Goal: Task Accomplishment & Management: Manage account settings

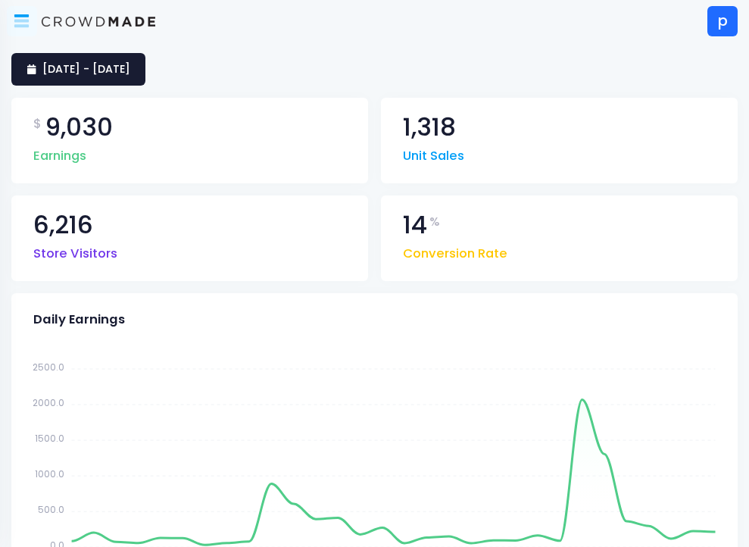
click at [25, 25] on icon at bounding box center [21, 24] width 14 height 8
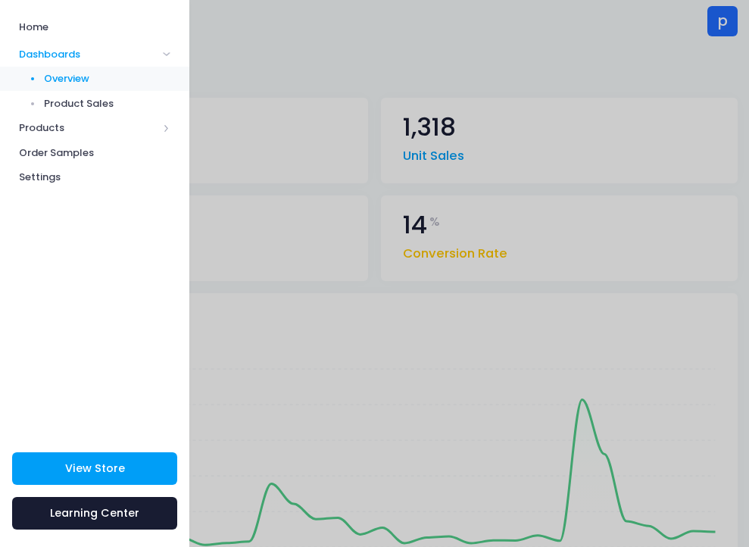
click at [243, 123] on div at bounding box center [374, 273] width 749 height 547
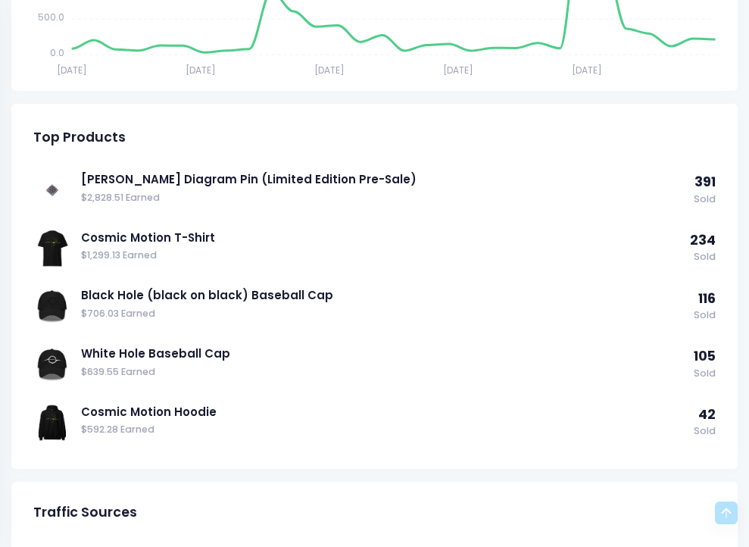
scroll to position [493, 0]
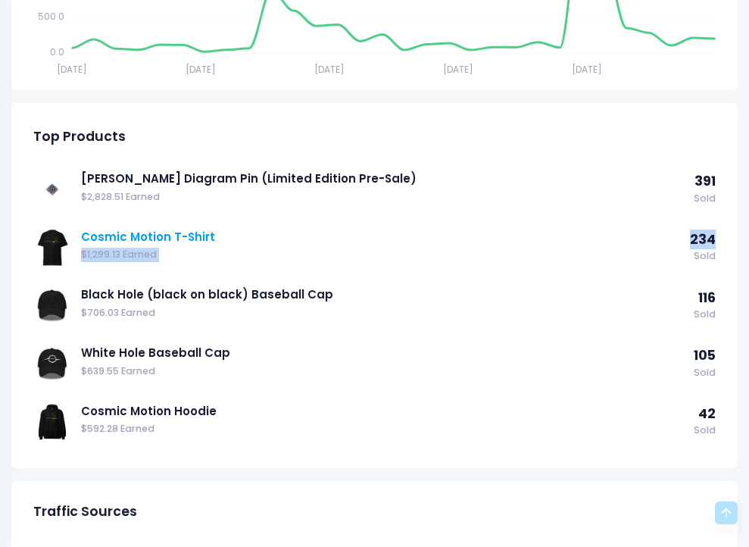
drag, startPoint x: 719, startPoint y: 240, endPoint x: 681, endPoint y: 239, distance: 37.9
click at [681, 239] on div "Penrose Diagram Pin (Limited Edition Pre-Sale) $2,828.51 Earned 391 Sold 234 So…" at bounding box center [374, 315] width 726 height 305
copy div "$1,299.13 Earned 234"
click at [198, 236] on link "Cosmic Motion T-Shirt" at bounding box center [381, 237] width 601 height 17
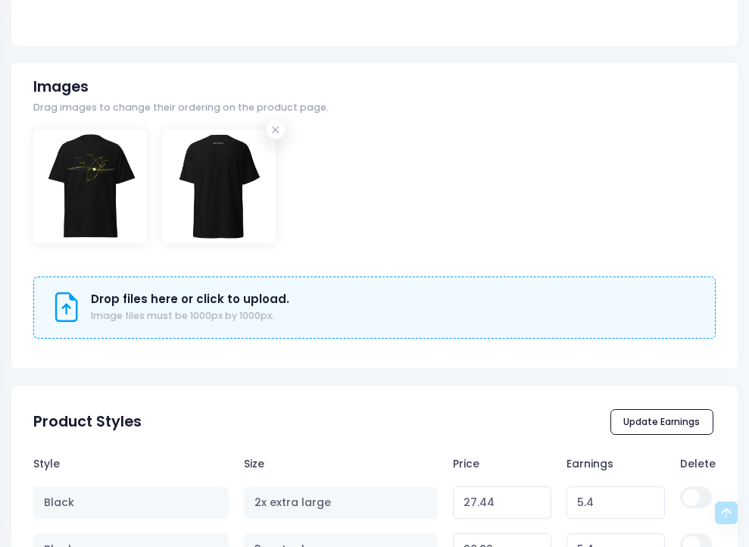
scroll to position [423, 0]
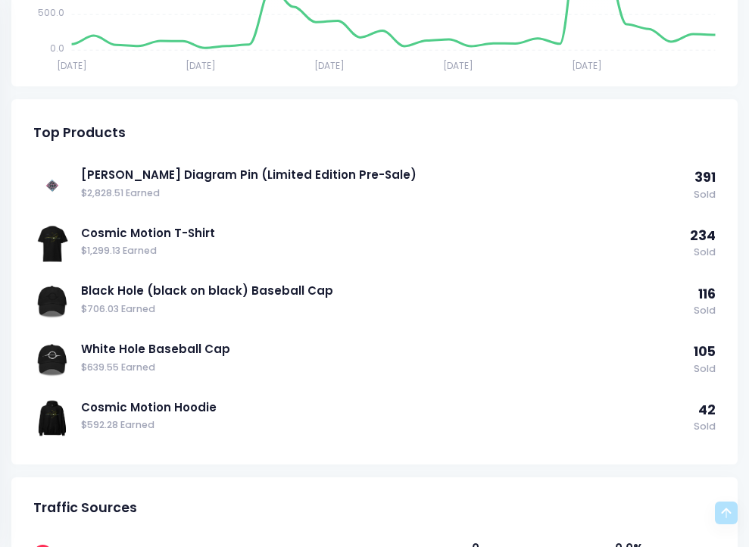
scroll to position [514, 0]
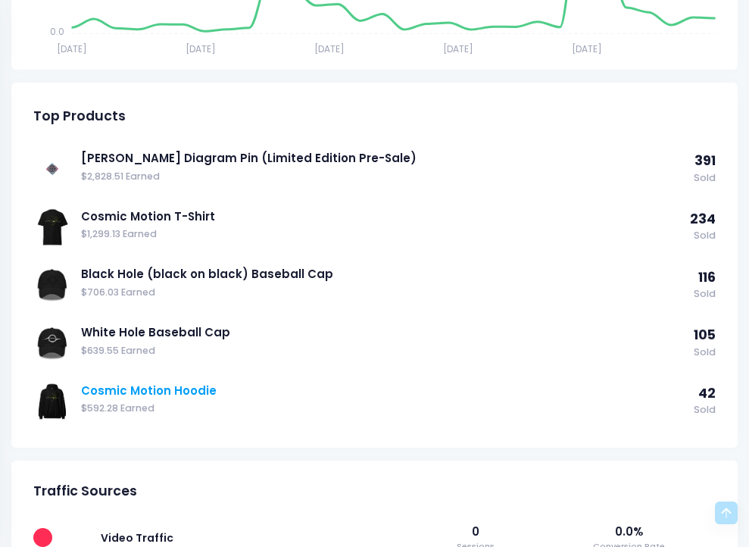
click at [170, 392] on link "Cosmic Motion Hoodie" at bounding box center [383, 391] width 605 height 17
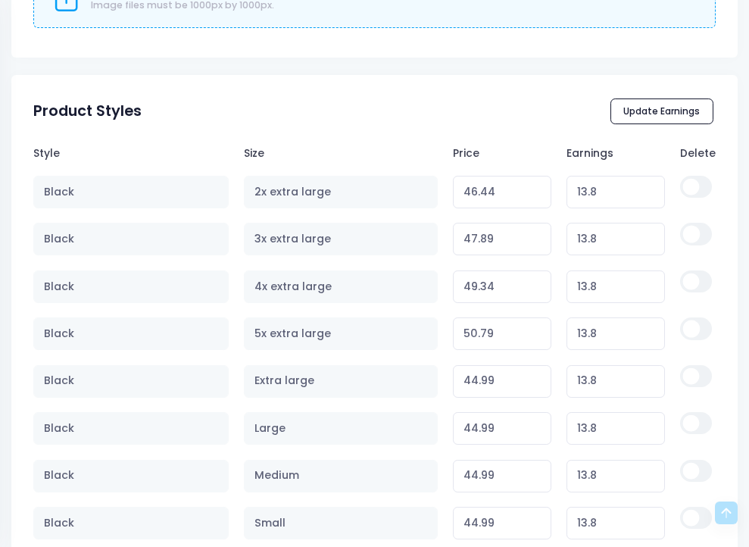
scroll to position [737, 0]
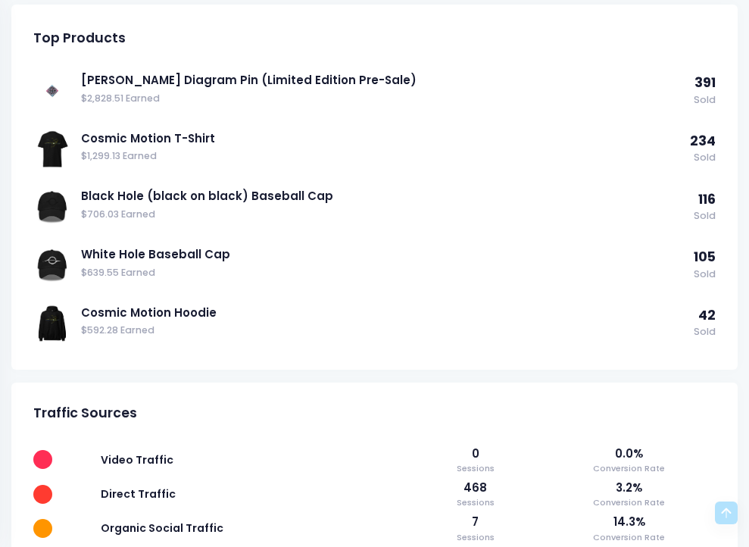
scroll to position [670, 0]
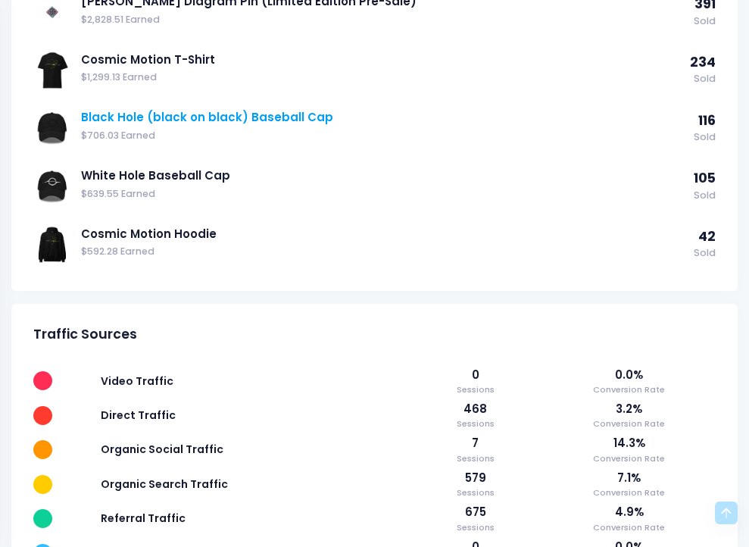
click at [149, 112] on link "Black Hole (black on black) Baseball Cap" at bounding box center [383, 117] width 605 height 17
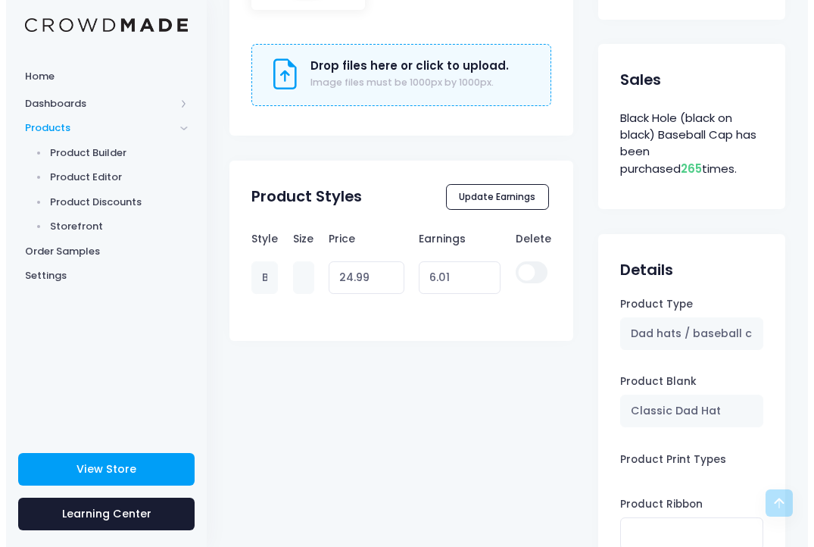
scroll to position [735, 0]
